Goal: Find specific page/section: Find specific page/section

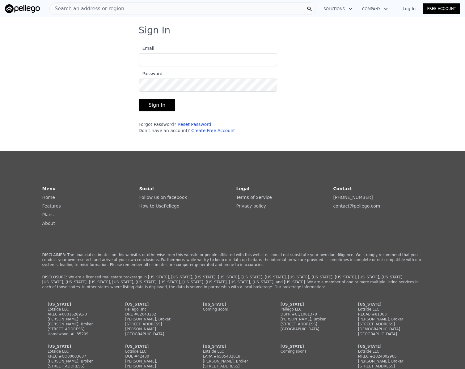
type input "[EMAIL_ADDRESS][DOMAIN_NAME]"
click at [160, 107] on button "Sign In" at bounding box center [157, 105] width 37 height 12
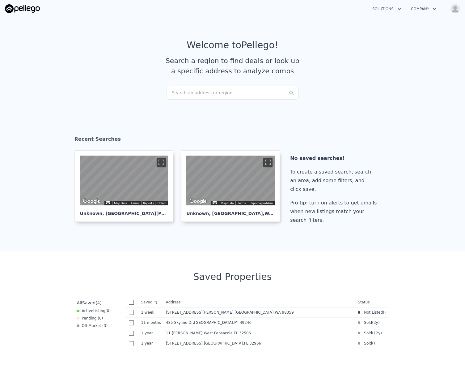
click at [205, 93] on div "Search an address or region..." at bounding box center [233, 93] width 132 height 14
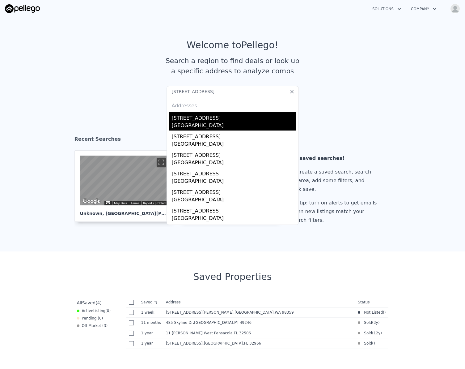
type input "[STREET_ADDRESS]"
click at [193, 125] on div "[GEOGRAPHIC_DATA]" at bounding box center [234, 126] width 124 height 9
